Goal: Information Seeking & Learning: Learn about a topic

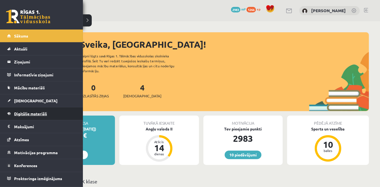
click at [48, 113] on link "Digitālie materiāli" at bounding box center [41, 114] width 69 height 13
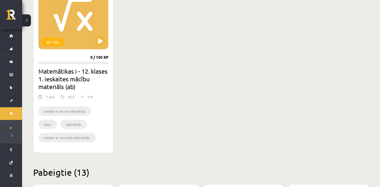
scroll to position [181, 0]
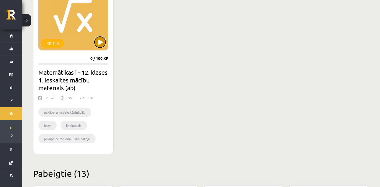
click at [103, 46] on button at bounding box center [100, 42] width 11 height 11
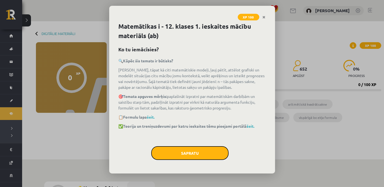
click at [197, 153] on button "Sapratu" at bounding box center [189, 154] width 77 height 14
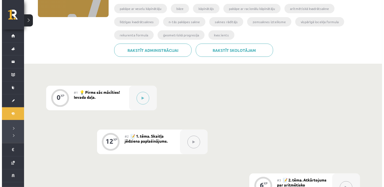
scroll to position [97, 0]
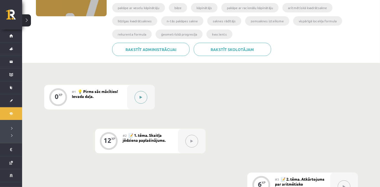
click at [138, 100] on button at bounding box center [141, 97] width 13 height 13
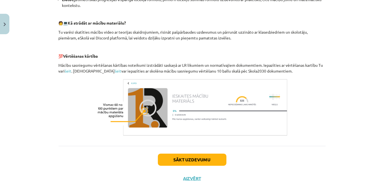
scroll to position [257, 0]
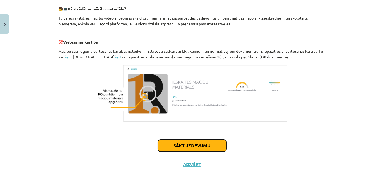
click at [198, 146] on button "Sākt uzdevumu" at bounding box center [192, 146] width 69 height 12
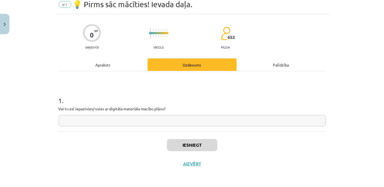
scroll to position [14, 0]
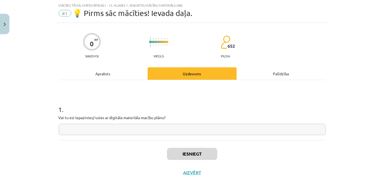
click at [210, 129] on input "text" at bounding box center [192, 129] width 267 height 11
paste input "**"
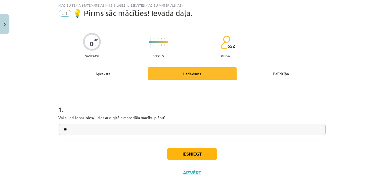
click at [62, 129] on input "**" at bounding box center [192, 129] width 267 height 11
click at [64, 129] on input "**" at bounding box center [192, 129] width 267 height 11
type input "**"
click at [168, 154] on button "Iesniegt" at bounding box center [192, 154] width 50 height 12
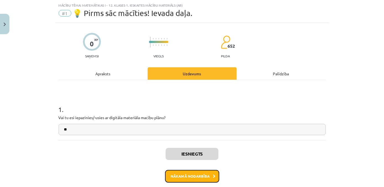
click at [195, 177] on button "Nākamā nodarbība" at bounding box center [192, 176] width 54 height 13
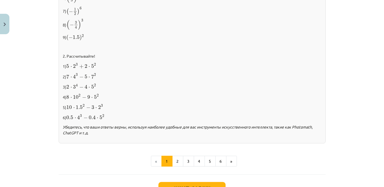
scroll to position [580, 0]
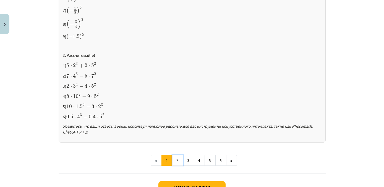
click at [177, 160] on button "2" at bounding box center [177, 160] width 11 height 11
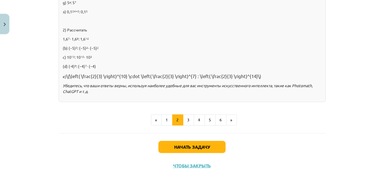
scroll to position [411, 0]
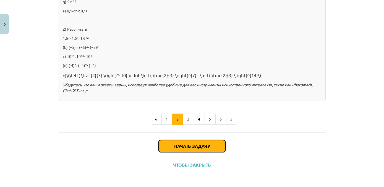
click at [164, 145] on button "Начать задачу" at bounding box center [191, 146] width 67 height 12
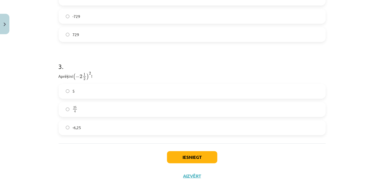
scroll to position [342, 0]
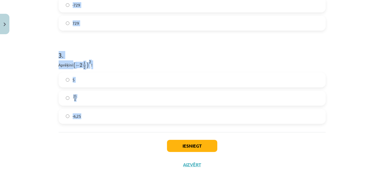
drag, startPoint x: 54, startPoint y: 117, endPoint x: 103, endPoint y: 115, distance: 48.7
copy form "Atzīmē visus skaitļus, kuri ir kāda vesela skaitļa kvadrāts! 3 100 49 77 33 60 …"
click at [372, 82] on div "Mācību tēma: Matemātikas i - 12. klases 1. ieskaites mācību materiāls (ab) #2 📝…" at bounding box center [192, 93] width 384 height 187
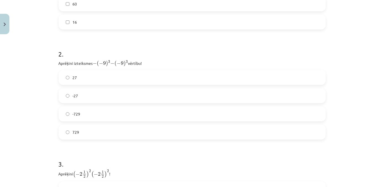
scroll to position [246, 0]
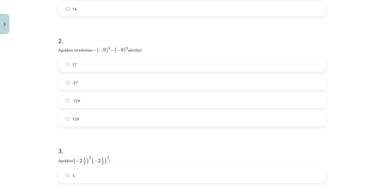
click at [63, 101] on label "-729" at bounding box center [192, 101] width 266 height 14
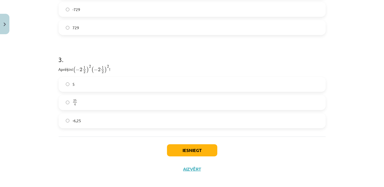
click at [93, 124] on label "-6,25" at bounding box center [192, 121] width 266 height 14
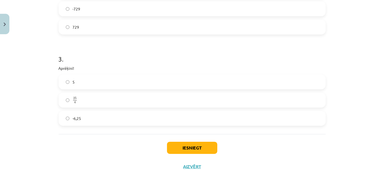
scroll to position [337, 0]
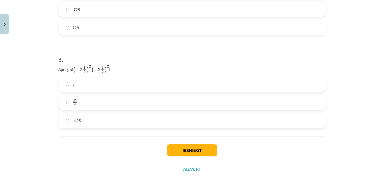
click at [95, 104] on label "25 4 25 4" at bounding box center [192, 103] width 266 height 14
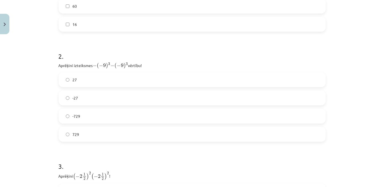
scroll to position [236, 0]
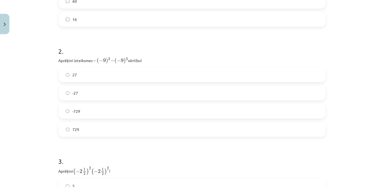
drag, startPoint x: 87, startPoint y: 127, endPoint x: 91, endPoint y: 126, distance: 4.1
click at [88, 127] on label "729" at bounding box center [192, 130] width 266 height 14
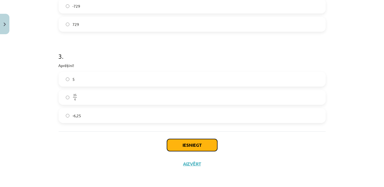
scroll to position [340, 0]
click at [194, 145] on button "Iesniegt" at bounding box center [192, 146] width 50 height 12
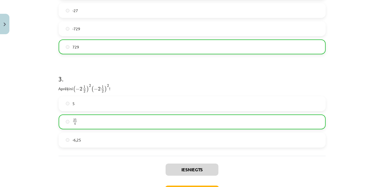
scroll to position [360, 0]
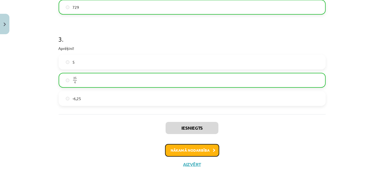
click at [180, 151] on button "Nākamā nodarbība" at bounding box center [192, 150] width 54 height 13
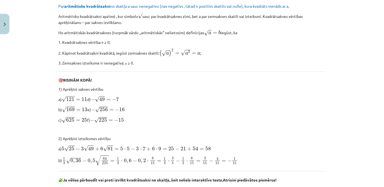
scroll to position [14, 0]
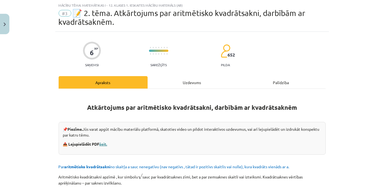
click at [105, 143] on link "šeit." at bounding box center [104, 144] width 8 height 5
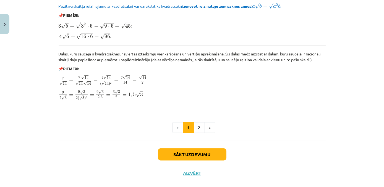
scroll to position [678, 0]
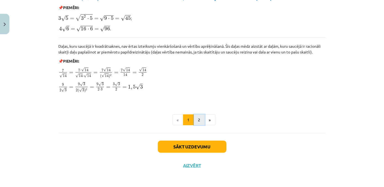
click at [198, 122] on button "2" at bounding box center [199, 120] width 11 height 11
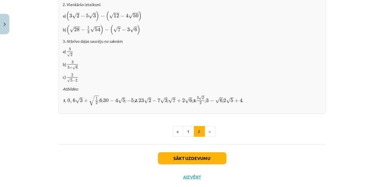
scroll to position [377, 0]
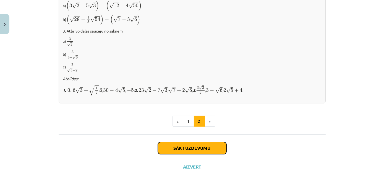
click at [173, 148] on button "Sākt uzdevumu" at bounding box center [192, 148] width 69 height 12
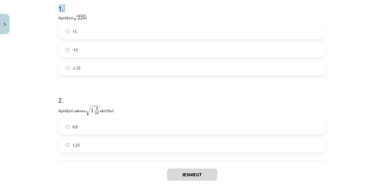
scroll to position [153, 0]
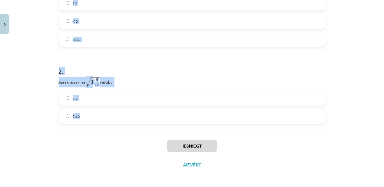
drag, startPoint x: 55, startPoint y: 127, endPoint x: 119, endPoint y: 125, distance: 64.7
click at [119, 125] on div "6 XP Saņemsi Sarežģīts 652 pilda Apraksts Uzdevums Palīdzība 1 . Aprēķini √ 225…" at bounding box center [192, 33] width 274 height 281
copy form "Aprēķini √ 225 225 ! 15 -15 ± 15 ± 15 2 . Aprēķini saknes √ 1 9 16 1 9 16 vērtī…"
click at [147, 57] on form "1 . Aprēķini √ 225 225 ! 15 -15 ± 15 ± 15 2 . Aprēķini saknes √ 1 9 16 1 9 16 v…" at bounding box center [192, 45] width 267 height 158
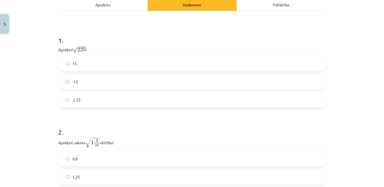
scroll to position [82, 0]
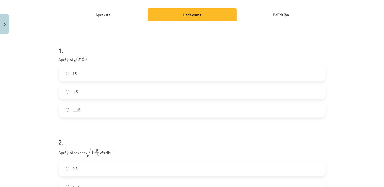
click at [108, 74] on label "15" at bounding box center [192, 74] width 266 height 14
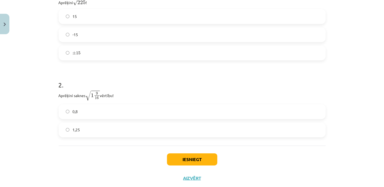
scroll to position [140, 0]
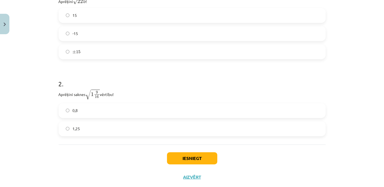
click at [81, 128] on label "1,25" at bounding box center [192, 129] width 266 height 14
click at [180, 161] on button "Iesniegt" at bounding box center [192, 159] width 50 height 12
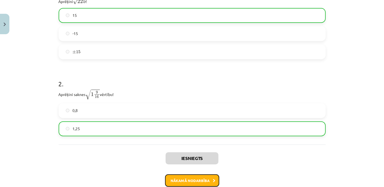
click at [182, 183] on button "Nākamā nodarbība" at bounding box center [192, 181] width 54 height 13
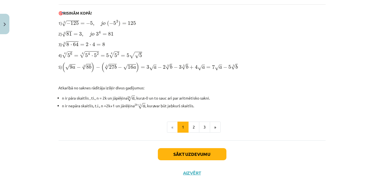
scroll to position [191, 0]
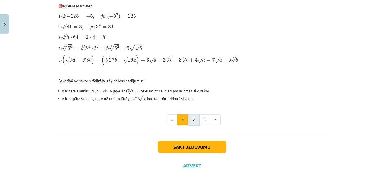
click at [195, 121] on button "2" at bounding box center [193, 120] width 11 height 11
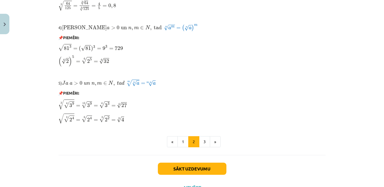
scroll to position [485, 0]
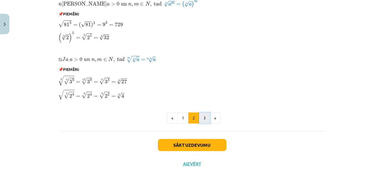
drag, startPoint x: 201, startPoint y: 115, endPoint x: 199, endPoint y: 118, distance: 3.0
click at [199, 118] on button "3" at bounding box center [204, 118] width 11 height 11
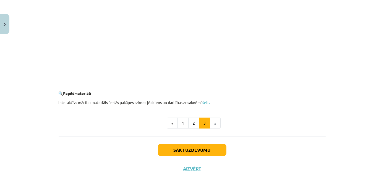
scroll to position [1018, 0]
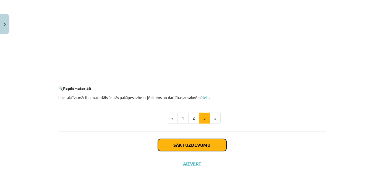
click at [211, 151] on button "Sākt uzdevumu" at bounding box center [192, 145] width 69 height 12
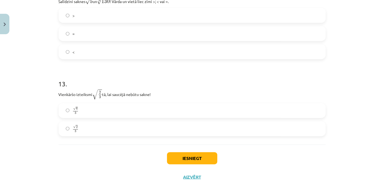
scroll to position [1251, 0]
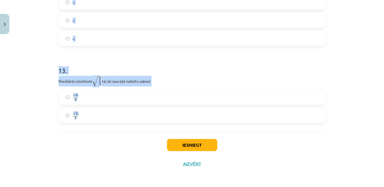
drag, startPoint x: 55, startPoint y: 117, endPoint x: 116, endPoint y: 112, distance: 61.3
copy form "Kura izteiksme jāizvēlas vienādības a m n a m n = ⋯ labajā pusē, lai būtu parei…"
click at [334, 51] on div "Mācību tēma: Matemātikas i - 12. klases 1. ieskaites mācību materiāls (ab) #4 📝…" at bounding box center [192, 93] width 384 height 187
click at [338, 57] on div "Mācību tēma: Matemātikas i - 12. klases 1. ieskaites mācību materiāls (ab) #4 📝…" at bounding box center [192, 93] width 384 height 187
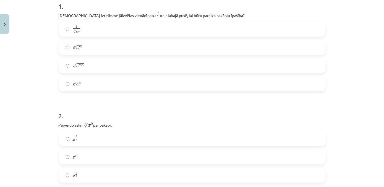
scroll to position [109, 0]
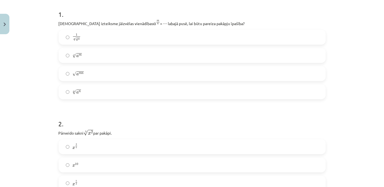
click at [84, 93] on label "m √ a n a n m" at bounding box center [192, 92] width 266 height 14
click at [85, 60] on label "n √ a m a m n" at bounding box center [192, 56] width 266 height 14
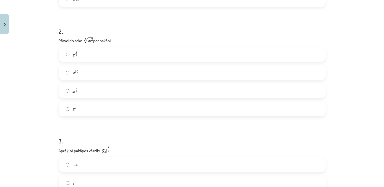
scroll to position [205, 0]
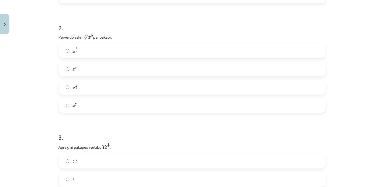
click at [90, 54] on label "x 2 5 x 2 5" at bounding box center [192, 51] width 266 height 14
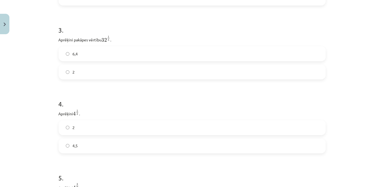
scroll to position [316, 0]
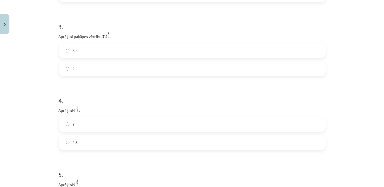
click at [104, 70] on label "2" at bounding box center [192, 69] width 266 height 14
drag, startPoint x: 105, startPoint y: 58, endPoint x: 108, endPoint y: 56, distance: 3.0
click at [106, 58] on label "2" at bounding box center [192, 53] width 266 height 14
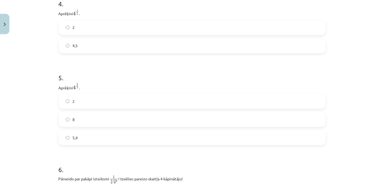
scroll to position [443, 0]
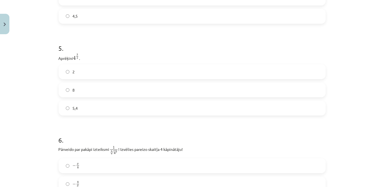
drag, startPoint x: 117, startPoint y: 92, endPoint x: 135, endPoint y: 103, distance: 21.6
click at [118, 93] on label "8" at bounding box center [192, 90] width 266 height 14
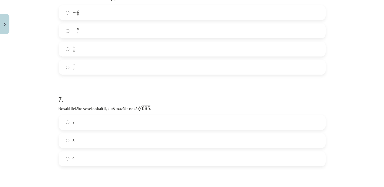
scroll to position [579, 0]
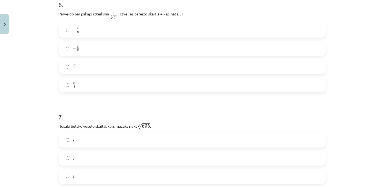
click at [89, 67] on label "8 x 8 x" at bounding box center [192, 67] width 266 height 14
click at [82, 81] on label "x 8 x 8" at bounding box center [192, 85] width 266 height 14
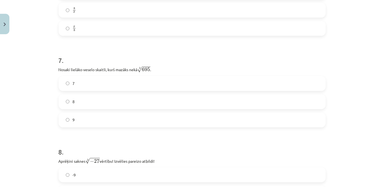
scroll to position [648, 0]
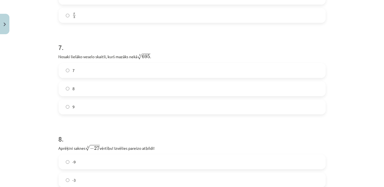
drag, startPoint x: 84, startPoint y: 88, endPoint x: 86, endPoint y: 86, distance: 3.1
click at [85, 88] on label "8" at bounding box center [192, 89] width 266 height 14
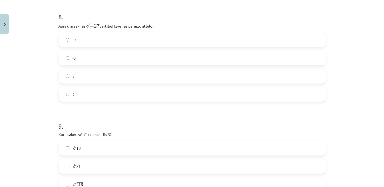
scroll to position [771, 0]
click at [120, 62] on label "-3" at bounding box center [192, 58] width 266 height 14
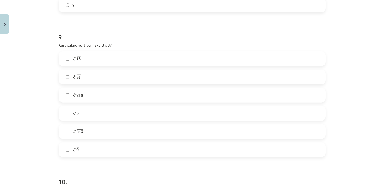
scroll to position [872, 0]
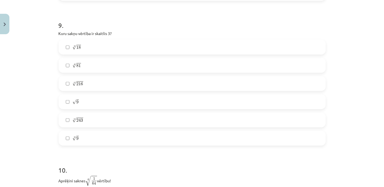
click at [81, 101] on label "√ 9 9" at bounding box center [192, 102] width 266 height 14
click at [91, 65] on label "4 √ 81 81 4" at bounding box center [192, 66] width 266 height 14
click at [100, 122] on label "5 √ 243 243 5" at bounding box center [192, 120] width 266 height 14
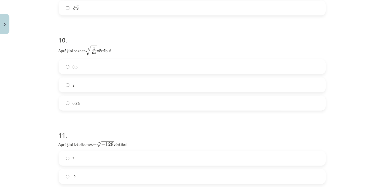
scroll to position [1004, 0]
click at [93, 67] on label "0,5" at bounding box center [192, 65] width 266 height 14
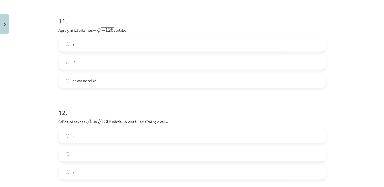
scroll to position [1113, 0]
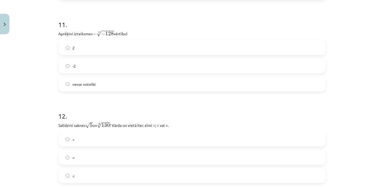
click at [94, 45] on label "2" at bounding box center [192, 48] width 266 height 14
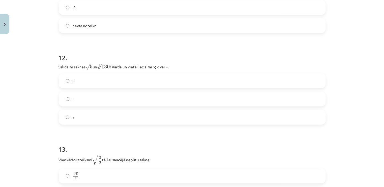
scroll to position [1187, 0]
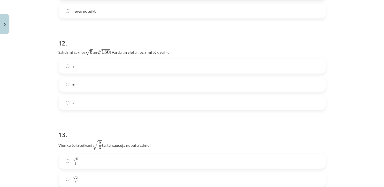
click at [150, 103] on label "<" at bounding box center [192, 103] width 266 height 14
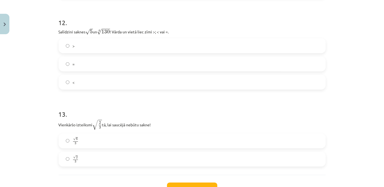
scroll to position [1227, 0]
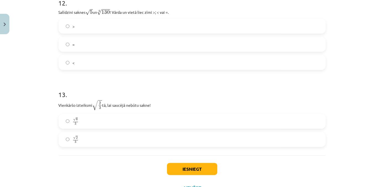
click at [87, 118] on label "√ 6 3 6 3" at bounding box center [192, 122] width 266 height 14
click at [192, 170] on button "Iesniegt" at bounding box center [192, 169] width 50 height 12
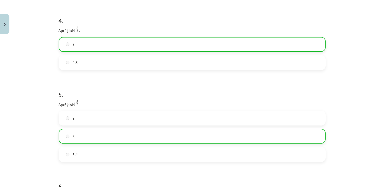
scroll to position [1268, 0]
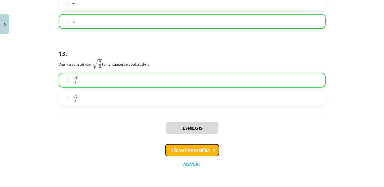
click at [174, 147] on button "Nākamā nodarbība" at bounding box center [192, 150] width 54 height 13
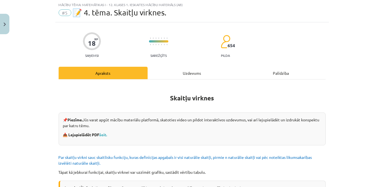
scroll to position [14, 0]
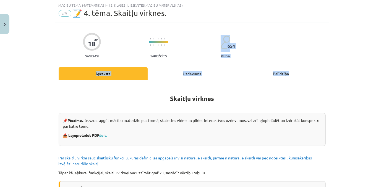
drag, startPoint x: 380, startPoint y: 33, endPoint x: 383, endPoint y: 66, distance: 33.1
click at [383, 66] on div "Mācību tēma: Matemātikas i - 12. klases 1. ieskaites mācību materiāls (ab) #5 📝…" at bounding box center [192, 93] width 384 height 187
click at [365, 106] on div "Mācību tēma: Matemātikas i - 12. klases 1. ieskaites mācību materiāls (ab) #5 📝…" at bounding box center [192, 93] width 384 height 187
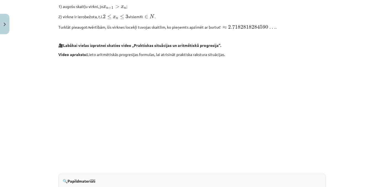
scroll to position [587, 0]
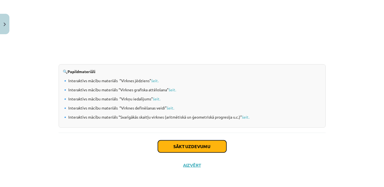
click at [176, 145] on button "Sākt uzdevumu" at bounding box center [192, 147] width 69 height 12
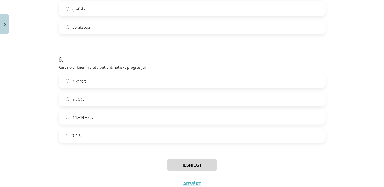
scroll to position [629, 0]
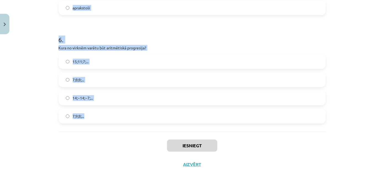
drag, startPoint x: 56, startPoint y: 117, endPoint x: 113, endPoint y: 106, distance: 58.5
copy form "Skaitļu virkne -7; -4; -1; 2; 5; ... ir Konstanta Ne augoša, ne dilstoša Dilsto…"
click at [312, 33] on h1 "6 ." at bounding box center [192, 34] width 267 height 17
click at [310, 35] on h1 "6 ." at bounding box center [192, 34] width 267 height 17
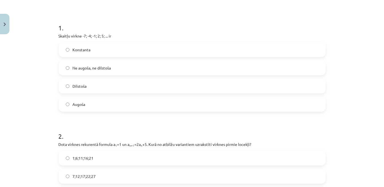
scroll to position [96, 0]
drag, startPoint x: 89, startPoint y: 104, endPoint x: 101, endPoint y: 107, distance: 12.4
click at [89, 104] on label "Augoša" at bounding box center [192, 104] width 266 height 14
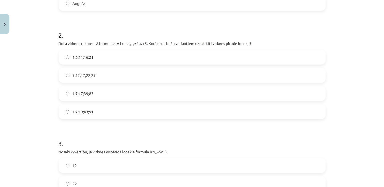
scroll to position [192, 0]
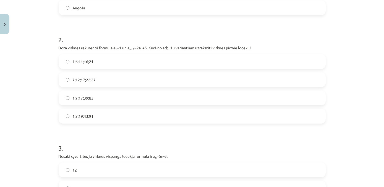
click at [98, 121] on label "1;7;19;43;91" at bounding box center [192, 116] width 266 height 14
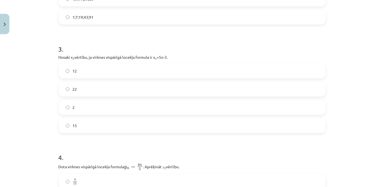
scroll to position [292, 0]
click at [95, 72] on label "12" at bounding box center [192, 70] width 266 height 14
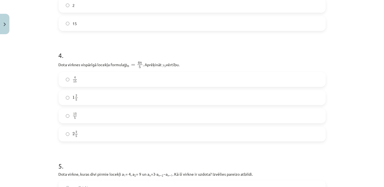
scroll to position [396, 0]
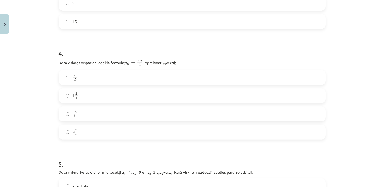
click at [143, 129] on label "2 2 5 2 2 5" at bounding box center [192, 133] width 266 height 14
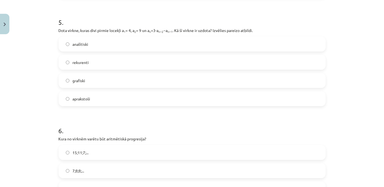
scroll to position [534, 0]
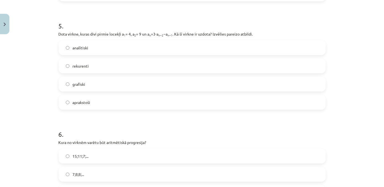
click at [96, 67] on label "rekurenti" at bounding box center [192, 66] width 266 height 14
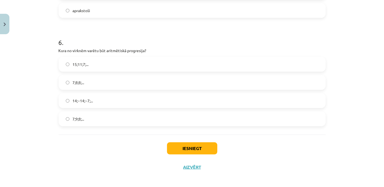
scroll to position [628, 0]
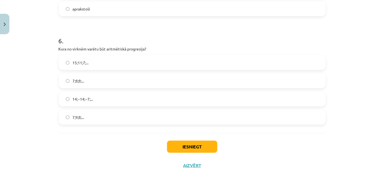
click at [92, 62] on label "15;11;7;..." at bounding box center [192, 63] width 266 height 14
click at [176, 149] on button "Iesniegt" at bounding box center [192, 147] width 50 height 12
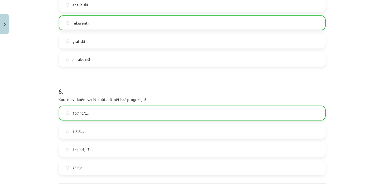
scroll to position [647, 0]
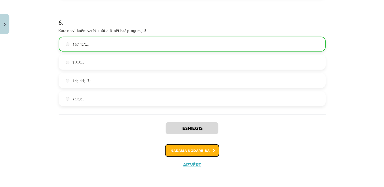
click at [169, 154] on button "Nākamā nodarbība" at bounding box center [192, 151] width 54 height 13
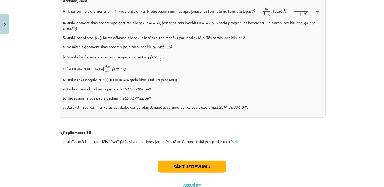
scroll to position [708, 0]
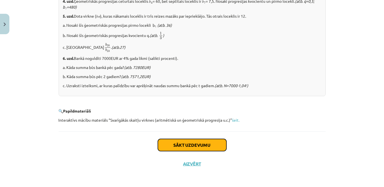
click at [177, 140] on button "Sākt uzdevumu" at bounding box center [192, 145] width 69 height 12
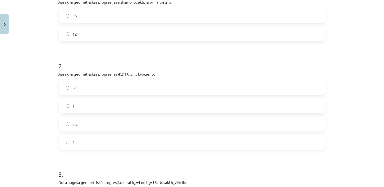
scroll to position [265, 0]
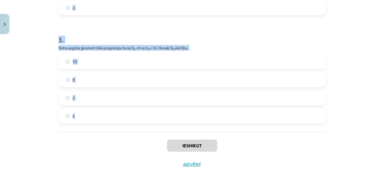
drag, startPoint x: 56, startPoint y: 119, endPoint x: 107, endPoint y: 115, distance: 50.5
copy form "Aprēķini ģeometriskās progresijas nākamo locekli, ja b 1 = 7 un q=5. 35 12 2 . …"
click at [305, 35] on h1 "3 ." at bounding box center [192, 34] width 267 height 17
click at [356, 45] on div "Mācību tēma: Matemātikas i - 12. klases 1. ieskaites mācību materiāls (ab) #6 📝…" at bounding box center [192, 93] width 384 height 187
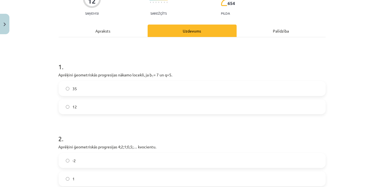
scroll to position [58, 0]
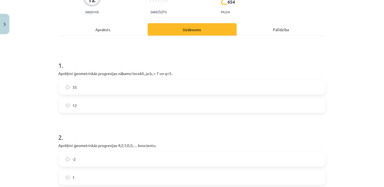
drag, startPoint x: 137, startPoint y: 92, endPoint x: 139, endPoint y: 87, distance: 4.8
click at [137, 92] on label "35" at bounding box center [192, 87] width 266 height 14
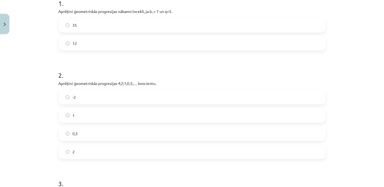
scroll to position [119, 0]
drag, startPoint x: 168, startPoint y: 137, endPoint x: 172, endPoint y: 135, distance: 3.6
click at [169, 136] on label "0,5" at bounding box center [192, 135] width 266 height 14
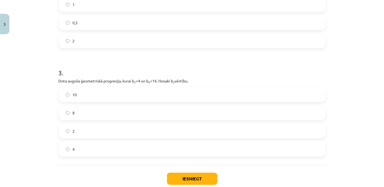
scroll to position [232, 0]
click at [94, 115] on label "8" at bounding box center [192, 113] width 266 height 14
click at [182, 176] on button "Iesniegt" at bounding box center [192, 179] width 50 height 12
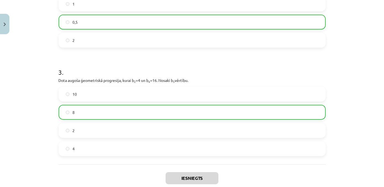
drag, startPoint x: 380, startPoint y: 119, endPoint x: 383, endPoint y: 113, distance: 7.3
click at [383, 113] on div "Mācību tēma: Matemātikas i - 12. klases 1. ieskaites mācību materiāls (ab) #6 📝…" at bounding box center [192, 93] width 384 height 187
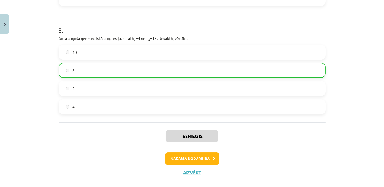
scroll to position [276, 0]
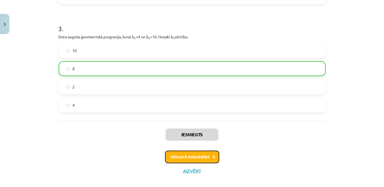
click at [195, 155] on button "Nākamā nodarbība" at bounding box center [192, 157] width 54 height 13
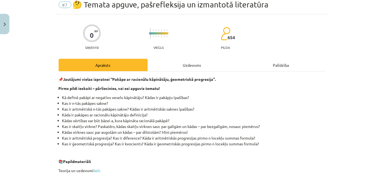
scroll to position [162, 0]
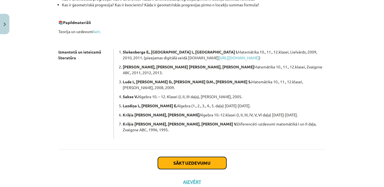
click at [199, 157] on button "Sākt uzdevumu" at bounding box center [192, 163] width 69 height 12
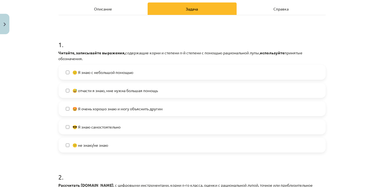
scroll to position [80, 0]
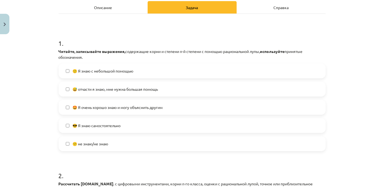
click at [125, 126] on label "😎 Я знаю самостоятельно" at bounding box center [192, 126] width 266 height 14
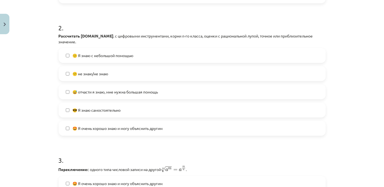
scroll to position [234, 0]
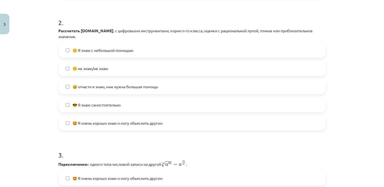
click at [154, 98] on label "😎 Я знаю самостоятельно" at bounding box center [192, 105] width 266 height 14
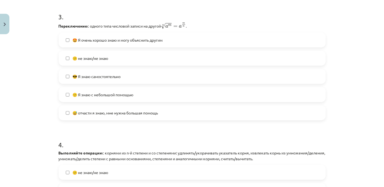
scroll to position [371, 0]
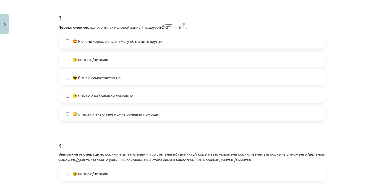
click at [144, 76] on label "😎 Я знаю самостоятельно" at bounding box center [192, 78] width 266 height 14
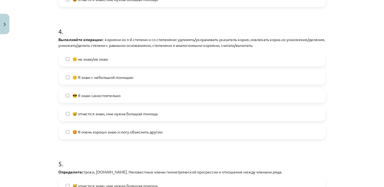
scroll to position [487, 0]
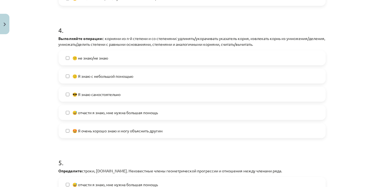
click at [137, 88] on label "😎 Я знаю самостоятельно" at bounding box center [192, 95] width 266 height 14
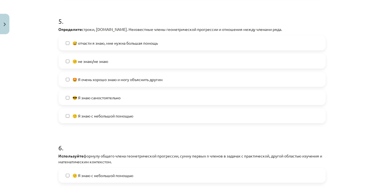
scroll to position [626, 0]
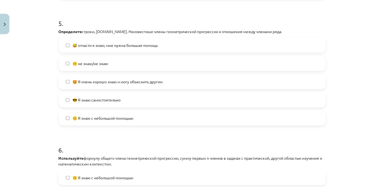
click at [150, 93] on label "😎 Я знаю самостоятельно" at bounding box center [192, 100] width 266 height 14
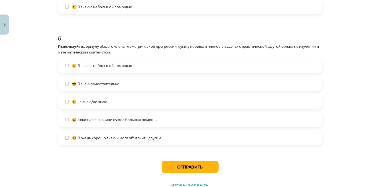
scroll to position [755, 0]
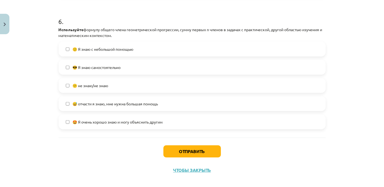
click at [132, 62] on label "😎 Я знаю самостоятельно" at bounding box center [192, 68] width 266 height 14
click at [189, 146] on button "Отправить" at bounding box center [192, 152] width 58 height 12
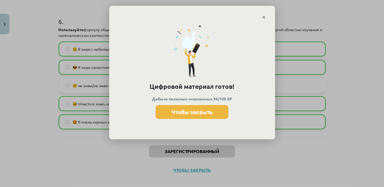
click at [267, 19] on div "Цифровой материал готов! Добыча полезных ископаемых 94/100 XP Чтобы закрыть" at bounding box center [192, 79] width 166 height 121
click at [265, 17] on link "Закрывать" at bounding box center [264, 17] width 10 height 11
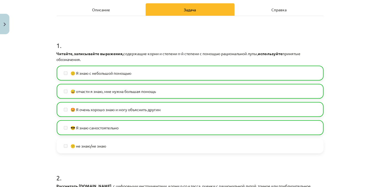
scroll to position [0, 0]
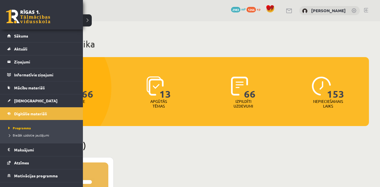
scroll to position [181, 0]
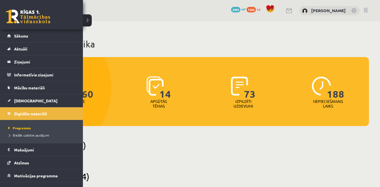
scroll to position [181, 0]
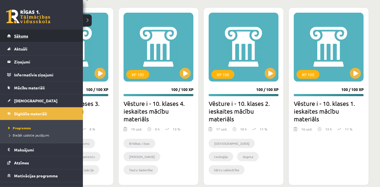
click at [27, 40] on link "Sākums" at bounding box center [41, 36] width 69 height 13
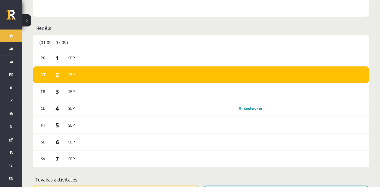
scroll to position [279, 0]
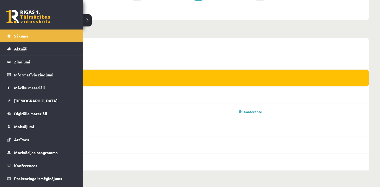
click at [15, 37] on span "Sākums" at bounding box center [21, 35] width 14 height 5
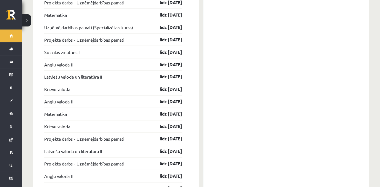
scroll to position [722, 0]
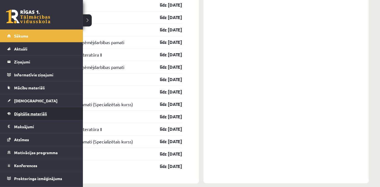
click at [29, 112] on span "Digitālie materiāli" at bounding box center [30, 113] width 33 height 5
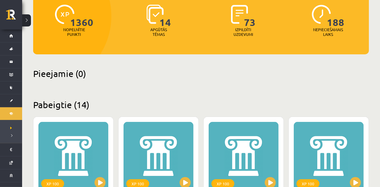
scroll to position [74, 0]
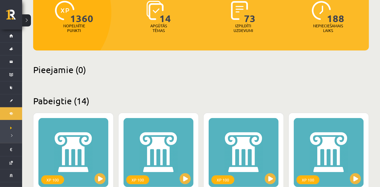
scroll to position [108, 0]
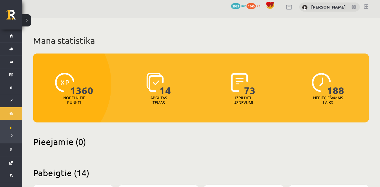
scroll to position [2, 0]
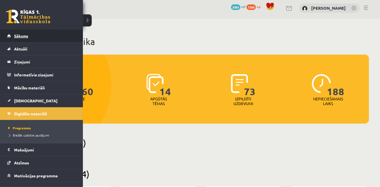
click at [20, 38] on link "Sākums" at bounding box center [41, 36] width 69 height 13
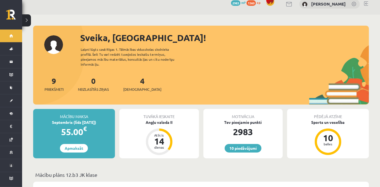
scroll to position [1, 0]
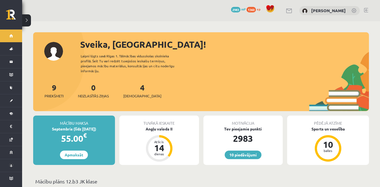
scroll to position [1, 0]
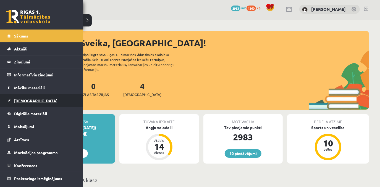
click at [18, 99] on span "[DEMOGRAPHIC_DATA]" at bounding box center [35, 100] width 43 height 5
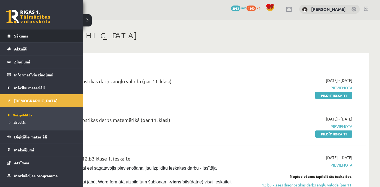
click at [27, 37] on span "Sākums" at bounding box center [21, 35] width 14 height 5
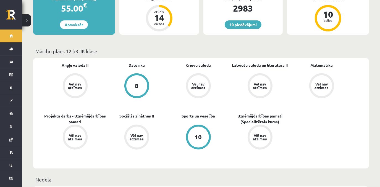
scroll to position [102, 0]
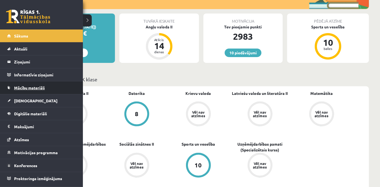
click at [53, 86] on link "Mācību materiāli" at bounding box center [41, 88] width 69 height 13
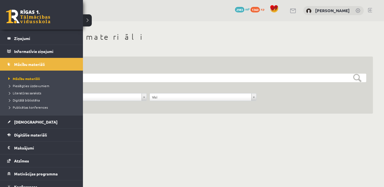
scroll to position [41, 0]
